Goal: Task Accomplishment & Management: Use online tool/utility

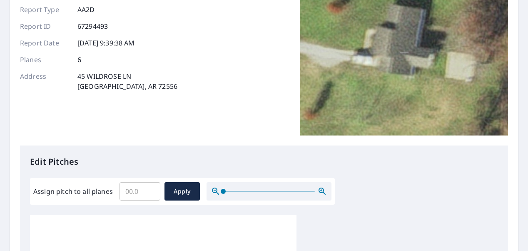
scroll to position [83, 0]
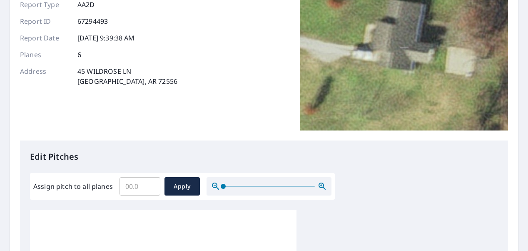
click at [139, 187] on input "Assign pitch to all planes" at bounding box center [139, 185] width 41 height 23
type input "7"
click at [183, 185] on span "Apply" at bounding box center [182, 186] width 22 height 10
type input "7"
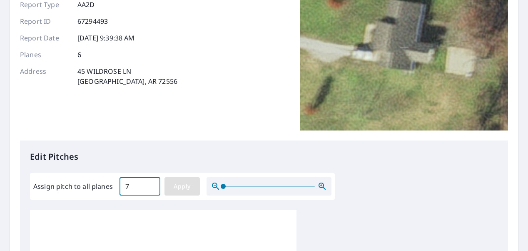
type input "7"
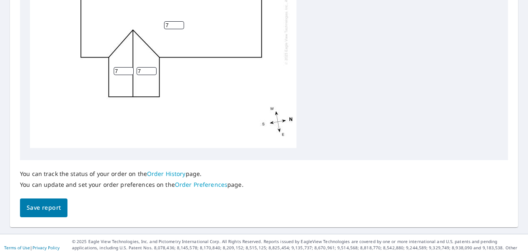
scroll to position [408, 0]
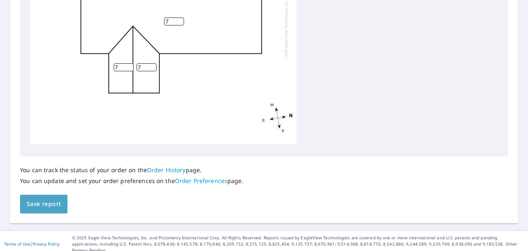
click at [46, 203] on span "Save report" at bounding box center [44, 203] width 34 height 10
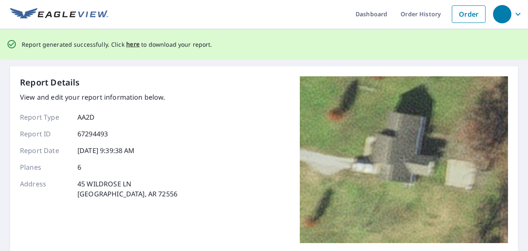
scroll to position [0, 0]
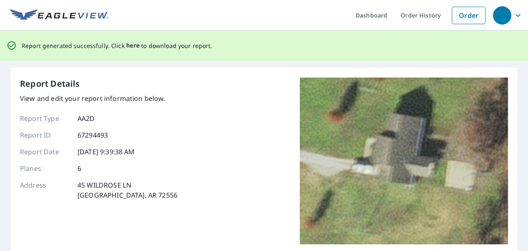
click at [127, 46] on span "here" at bounding box center [133, 45] width 14 height 10
